Goal: Task Accomplishment & Management: Manage account settings

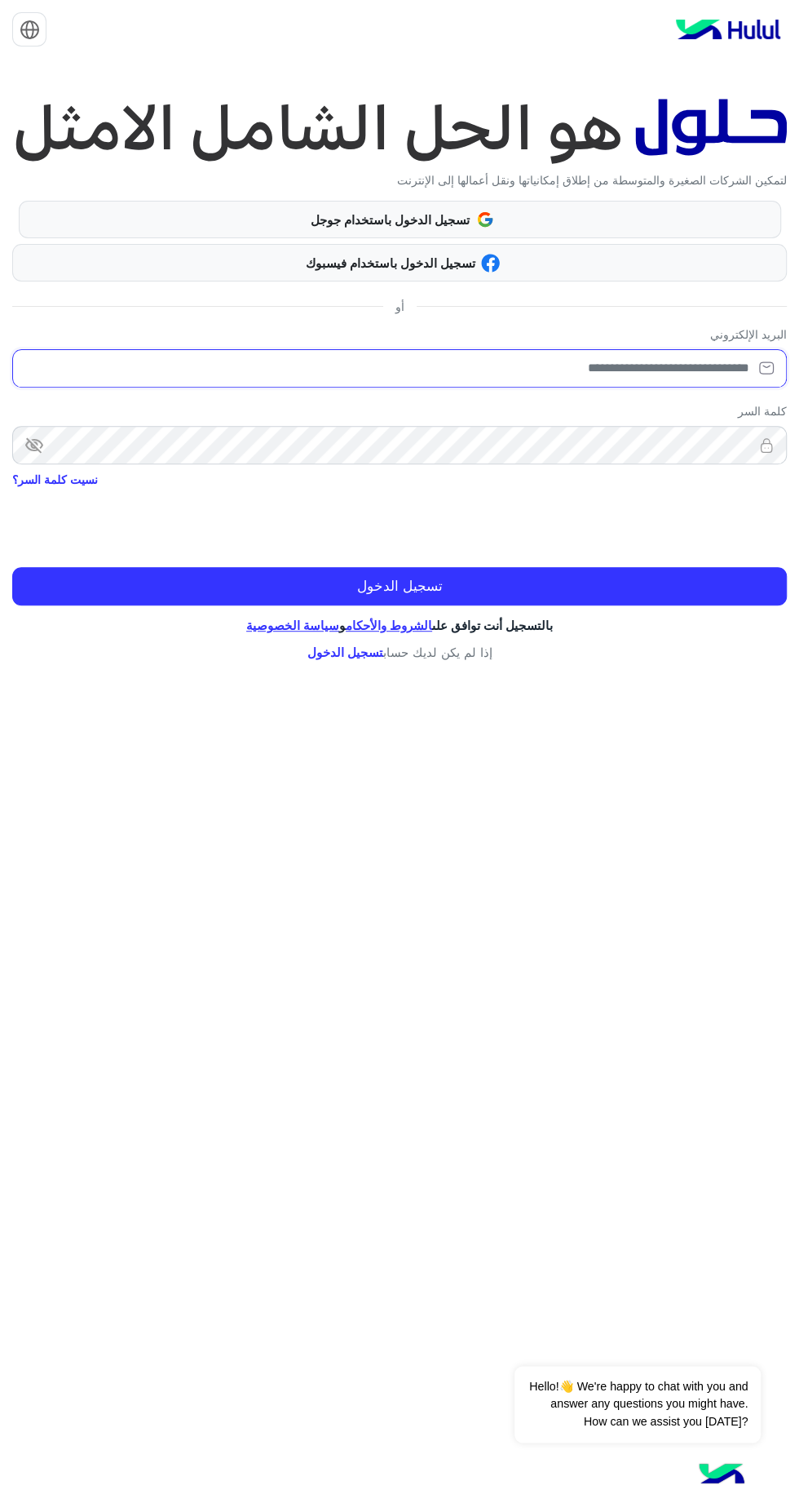
click at [687, 364] on input "email" at bounding box center [400, 369] width 775 height 38
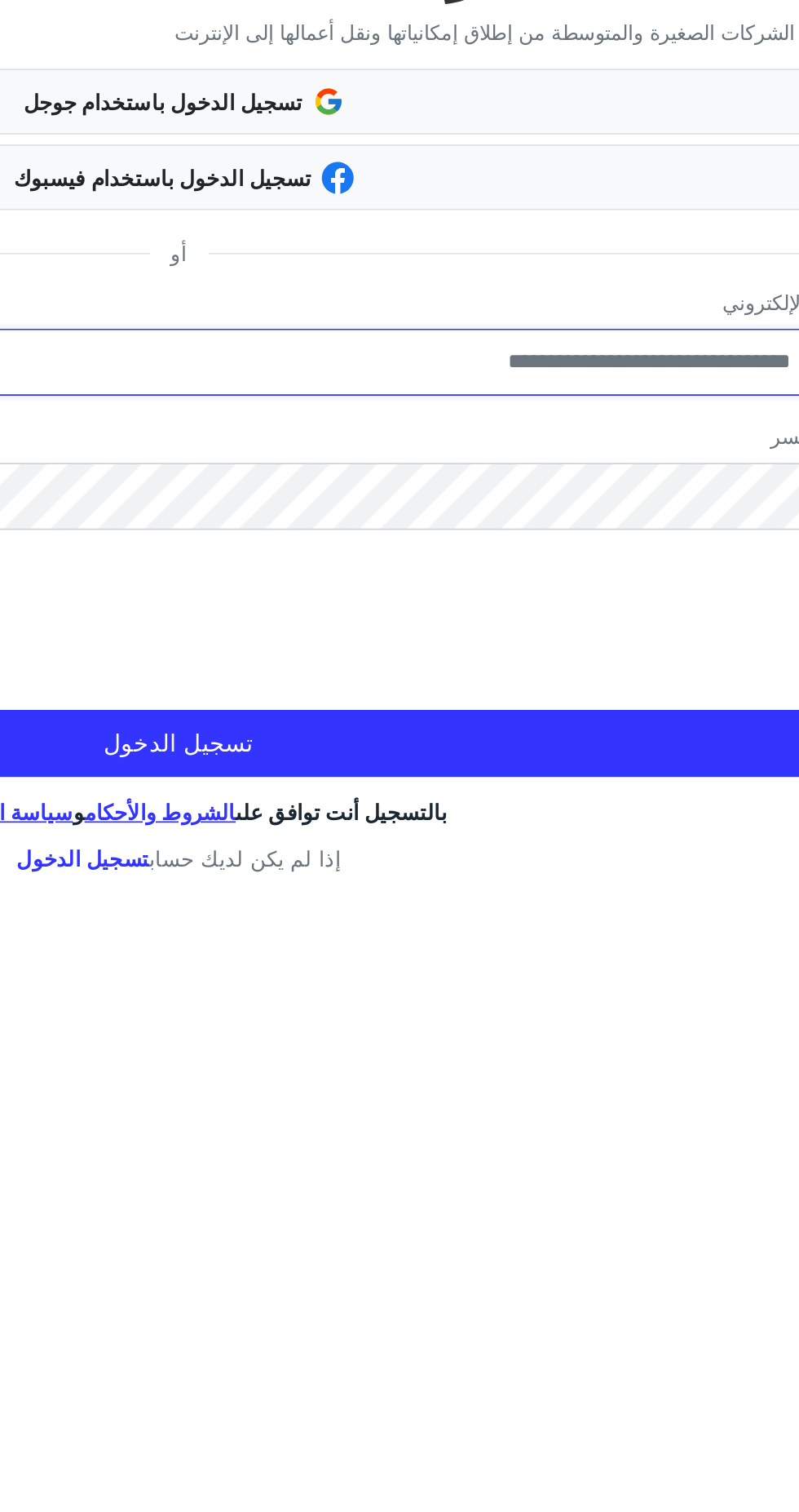
type input "**********"
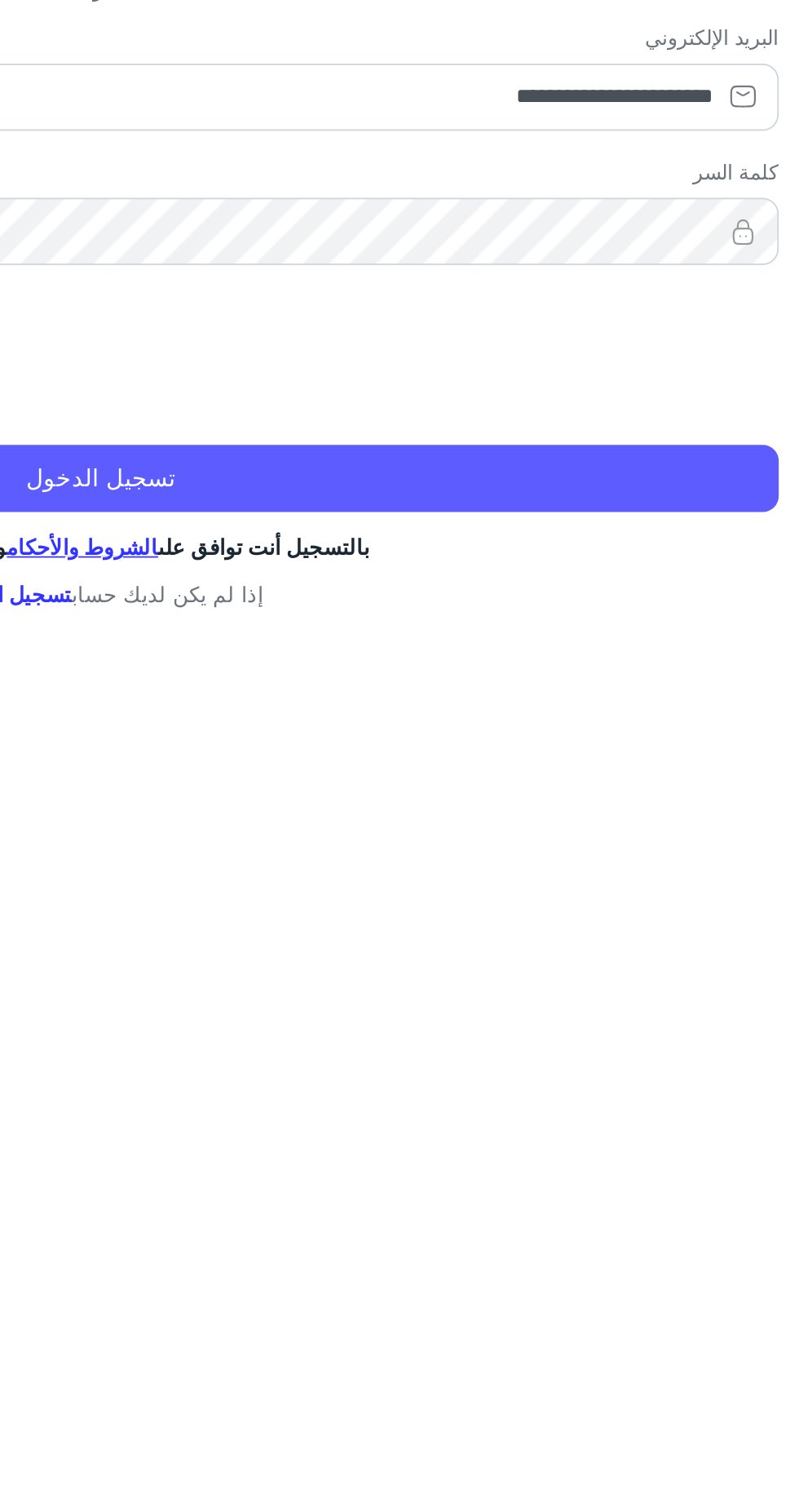
click at [455, 581] on button "تسجيل الدخول" at bounding box center [400, 586] width 775 height 39
